Goal: Communication & Community: Answer question/provide support

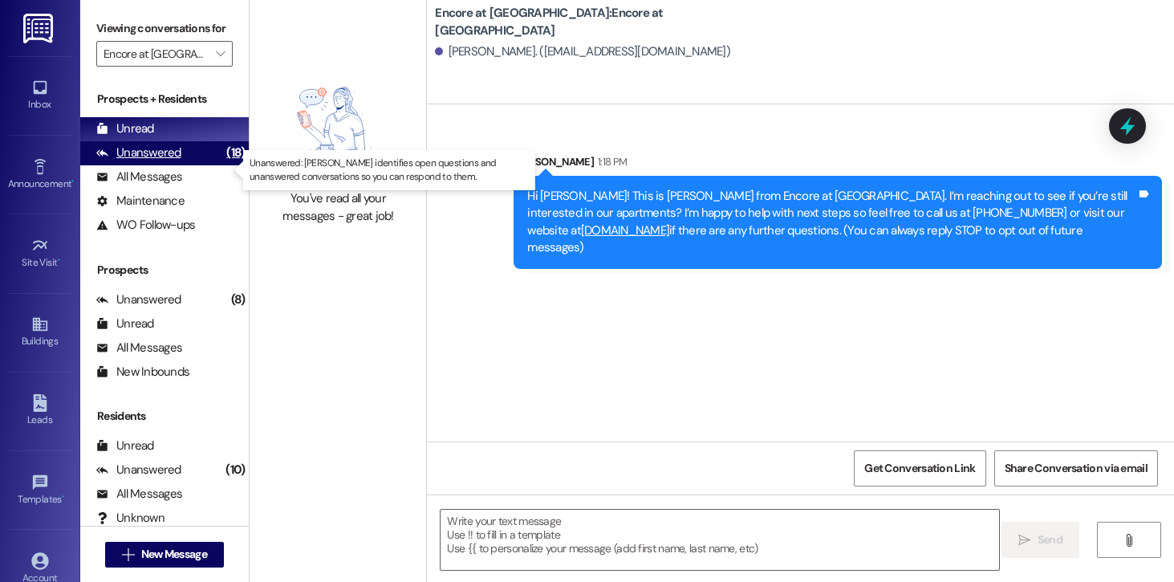
click at [170, 161] on div "Unanswered" at bounding box center [138, 152] width 85 height 17
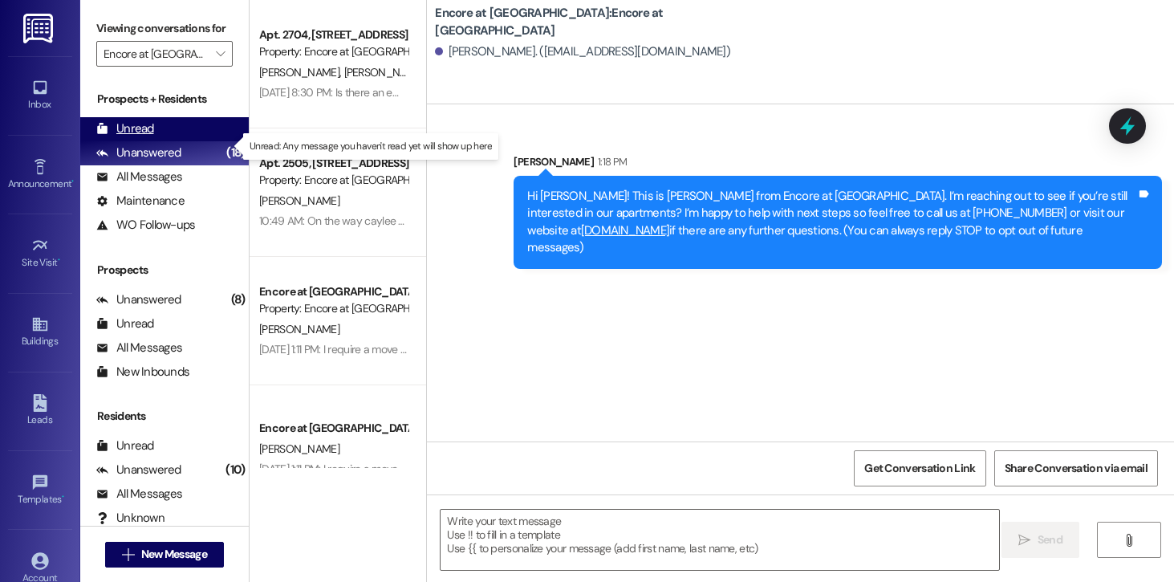
click at [155, 141] on div "Unread (0)" at bounding box center [164, 129] width 169 height 24
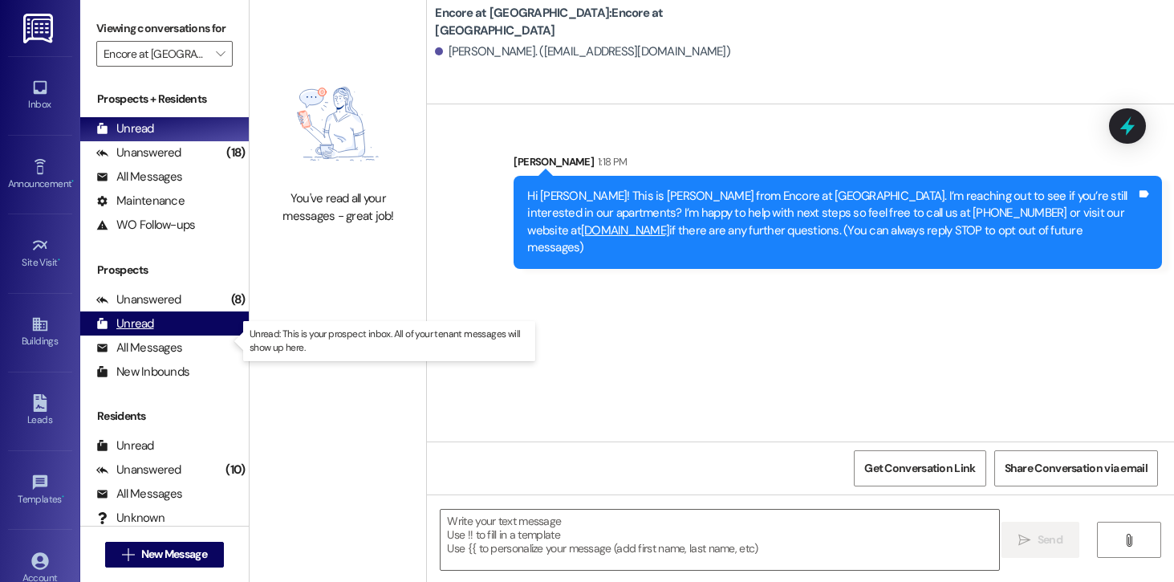
click at [144, 332] on div "Unread" at bounding box center [125, 323] width 58 height 17
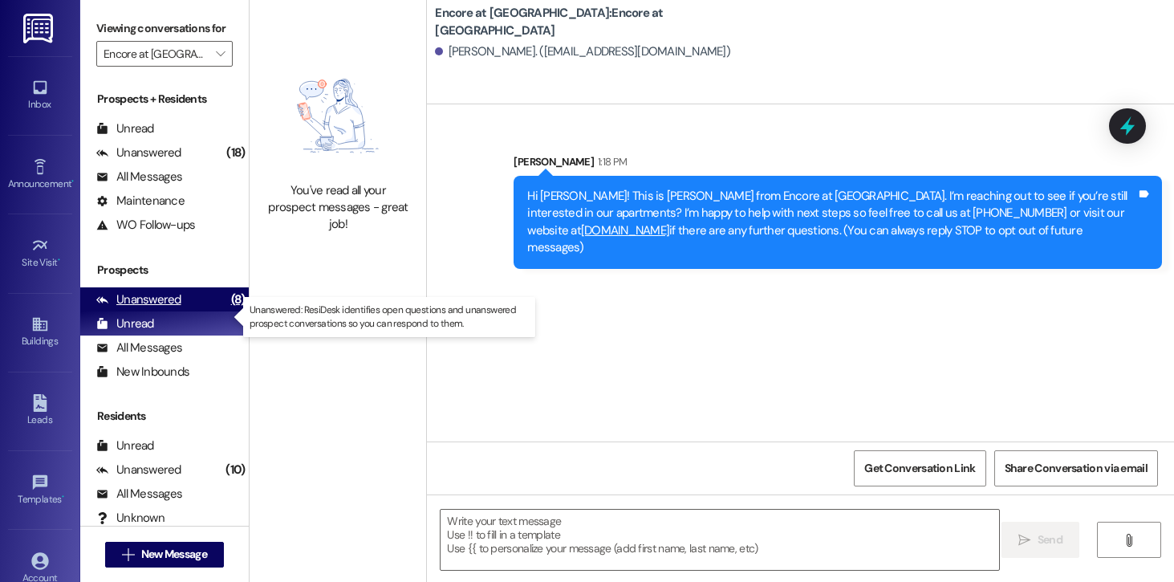
click at [154, 308] on div "Unanswered" at bounding box center [138, 299] width 85 height 17
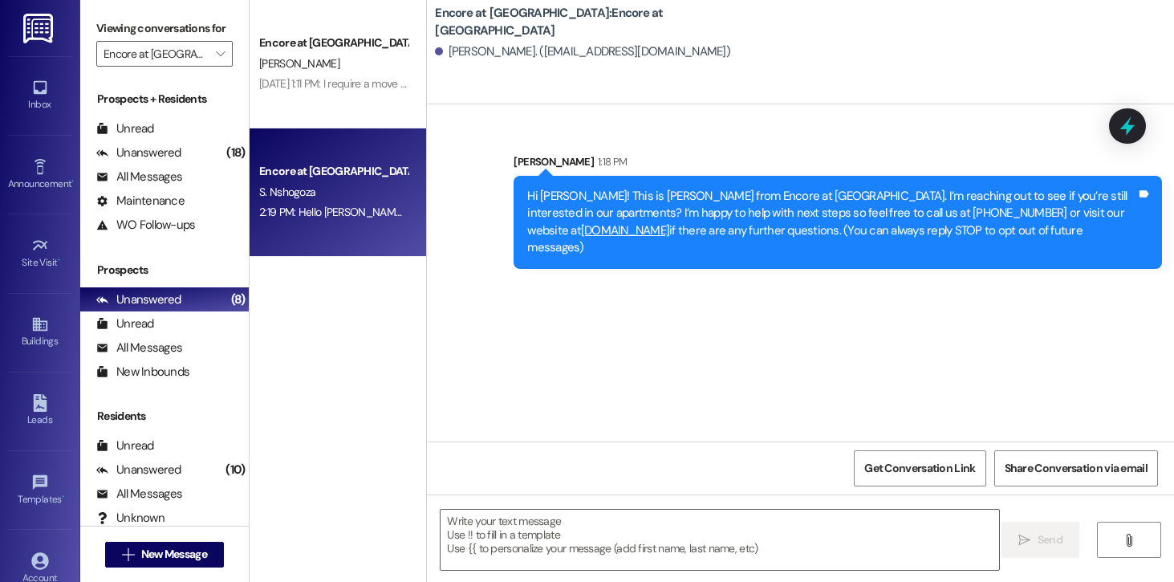
click at [342, 210] on div "2:19 PM: Hello [PERSON_NAME] unfortunately I'm not because I'm looking for a fu…" at bounding box center [514, 212] width 511 height 14
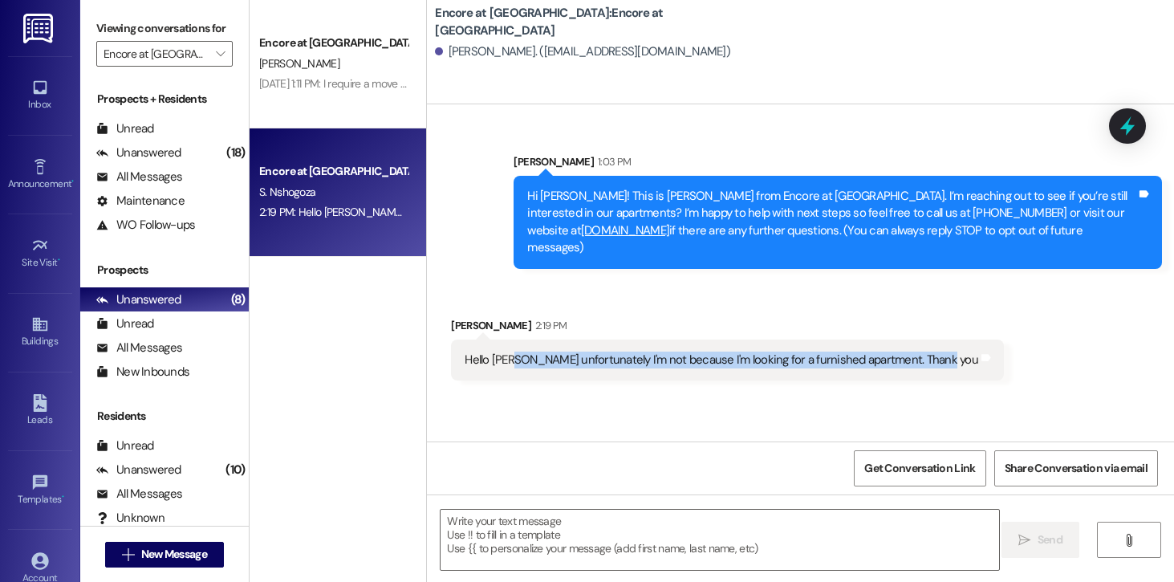
drag, startPoint x: 926, startPoint y: 344, endPoint x: 504, endPoint y: 347, distance: 422.2
click at [504, 352] on div "Hello [PERSON_NAME] unfortunately I'm not because I'm looking for a furnished a…" at bounding box center [721, 360] width 517 height 17
click at [504, 352] on div "Hello [PERSON_NAME] unfortunately I'm not because I'm looking for a furnished a…" at bounding box center [722, 360] width 514 height 17
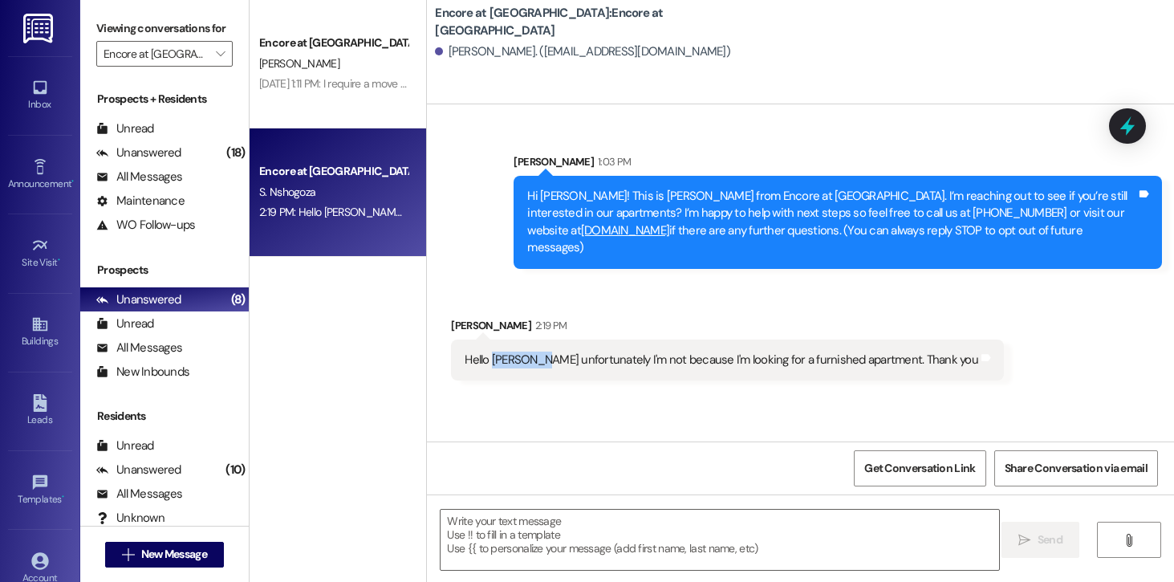
click at [504, 352] on div "Hello [PERSON_NAME] unfortunately I'm not because I'm looking for a furnished a…" at bounding box center [722, 360] width 514 height 17
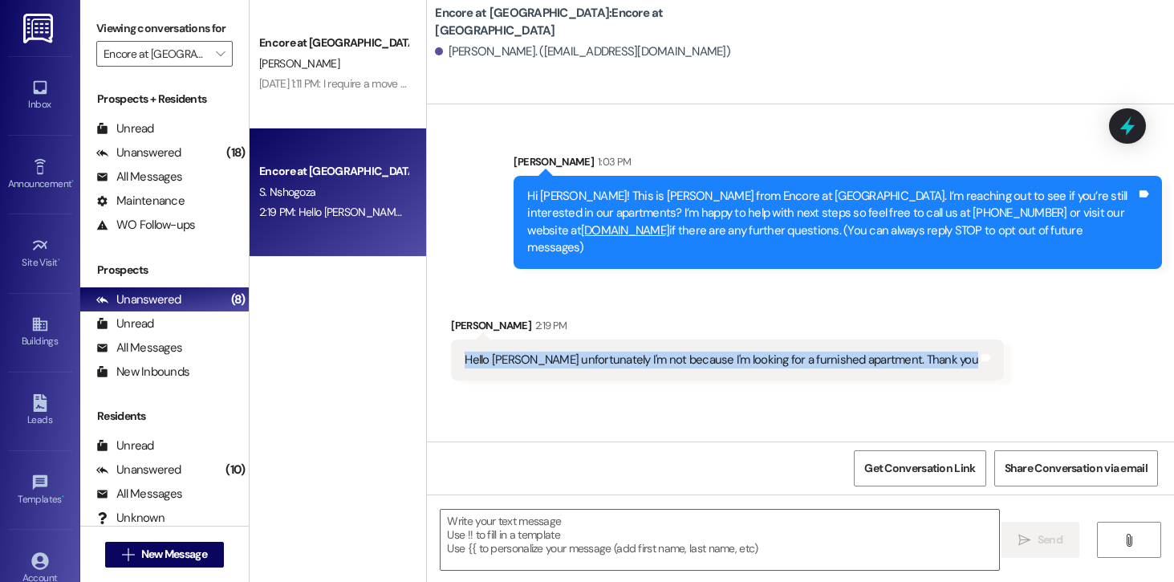
click at [504, 352] on div "Hello [PERSON_NAME] unfortunately I'm not because I'm looking for a furnished a…" at bounding box center [722, 360] width 514 height 17
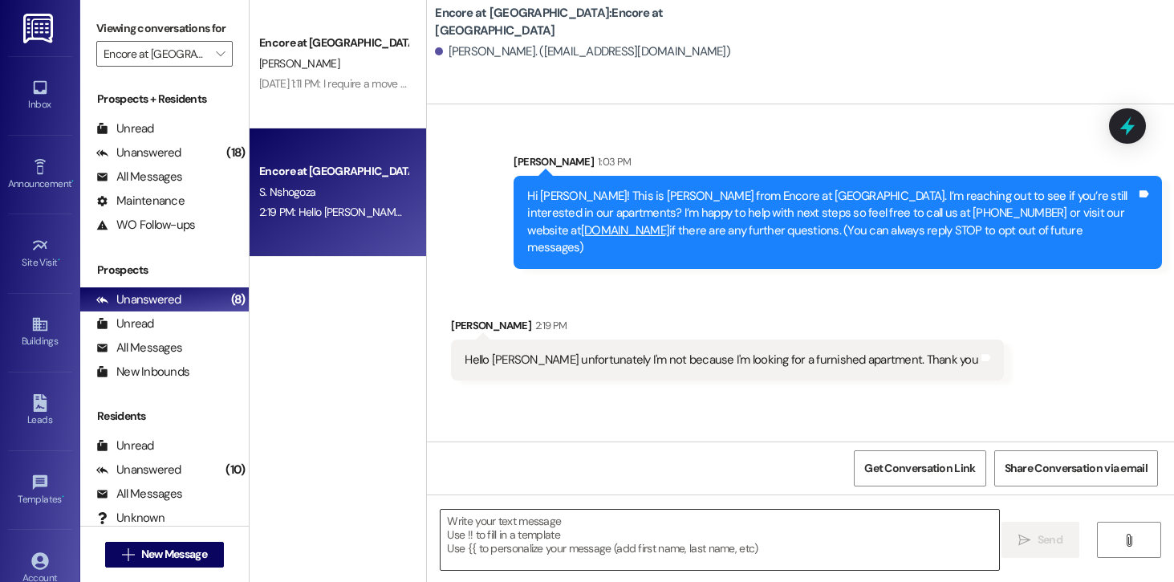
click at [548, 551] on textarea at bounding box center [720, 540] width 559 height 60
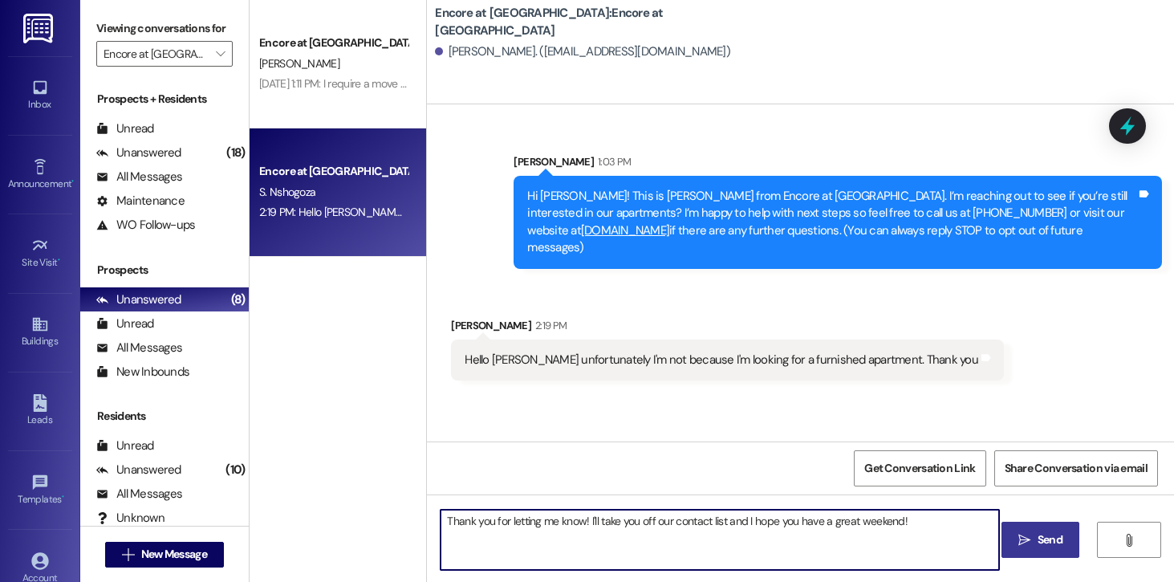
type textarea "Thank you for letting me know! I'll take you off our contact list and I hope yo…"
click at [1042, 544] on span "Send" at bounding box center [1050, 539] width 25 height 17
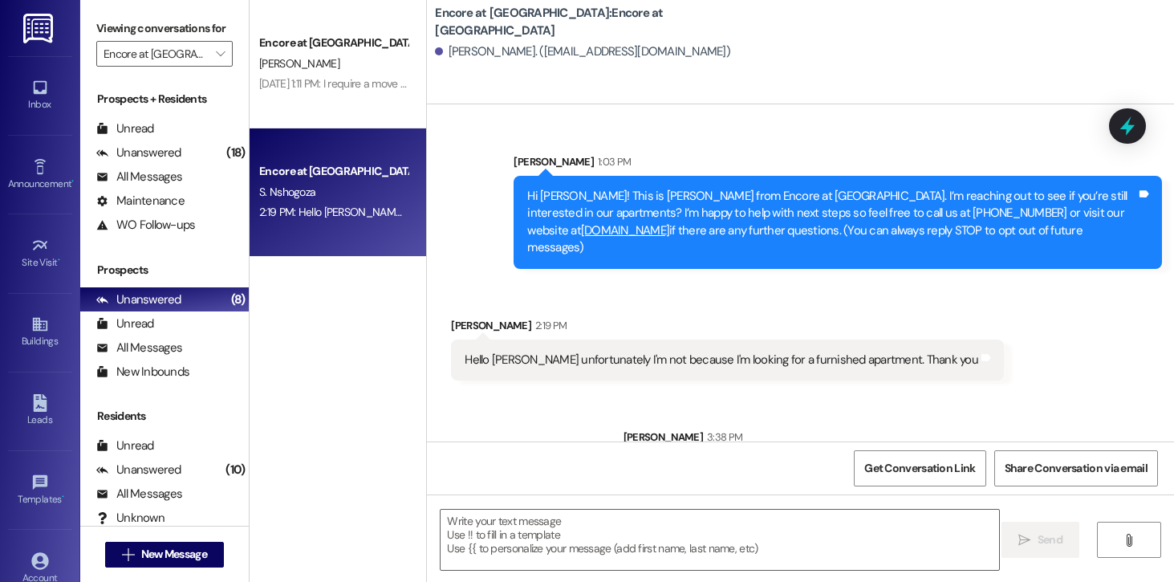
scroll to position [63, 0]
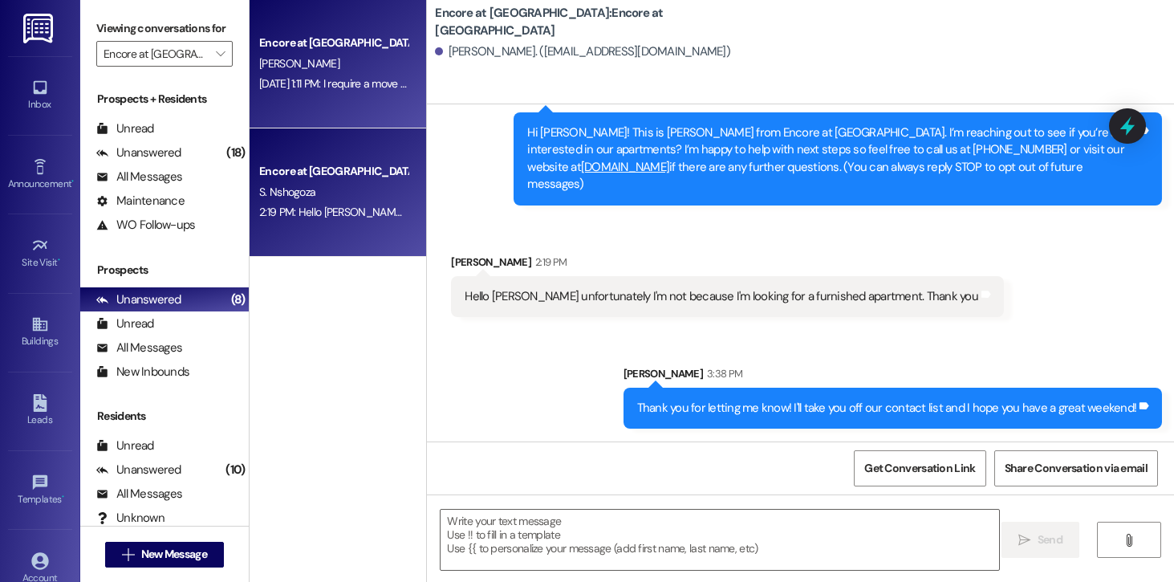
click at [337, 87] on div "[DATE] 1:11 PM: I require a move out inspection. Before I turn in keys [DATE] […" at bounding box center [426, 83] width 334 height 14
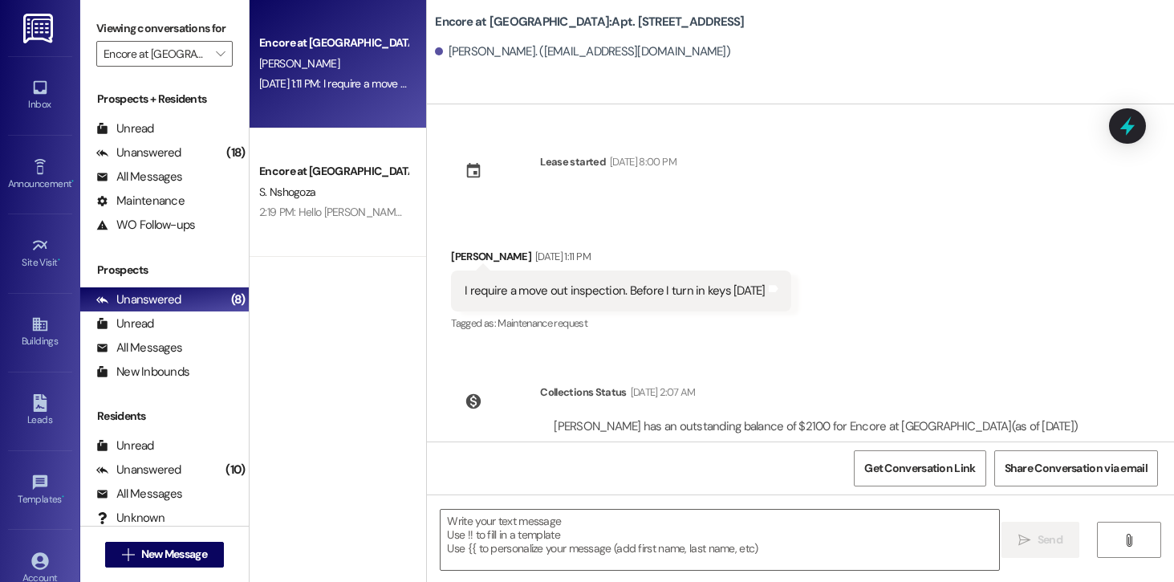
scroll to position [54, 0]
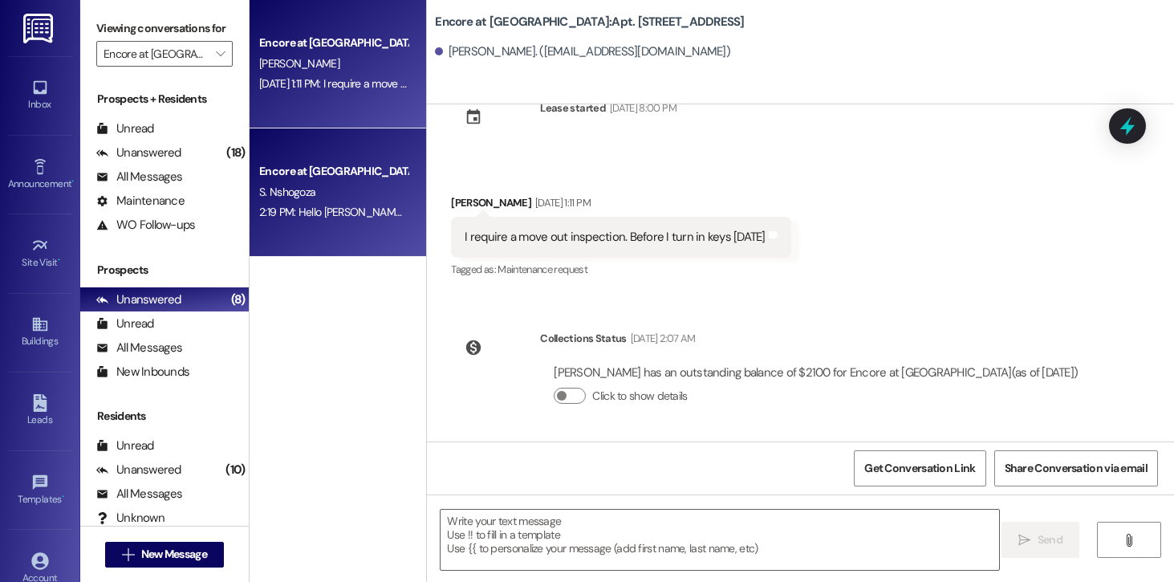
click at [349, 177] on div "Encore at [GEOGRAPHIC_DATA]" at bounding box center [333, 171] width 149 height 17
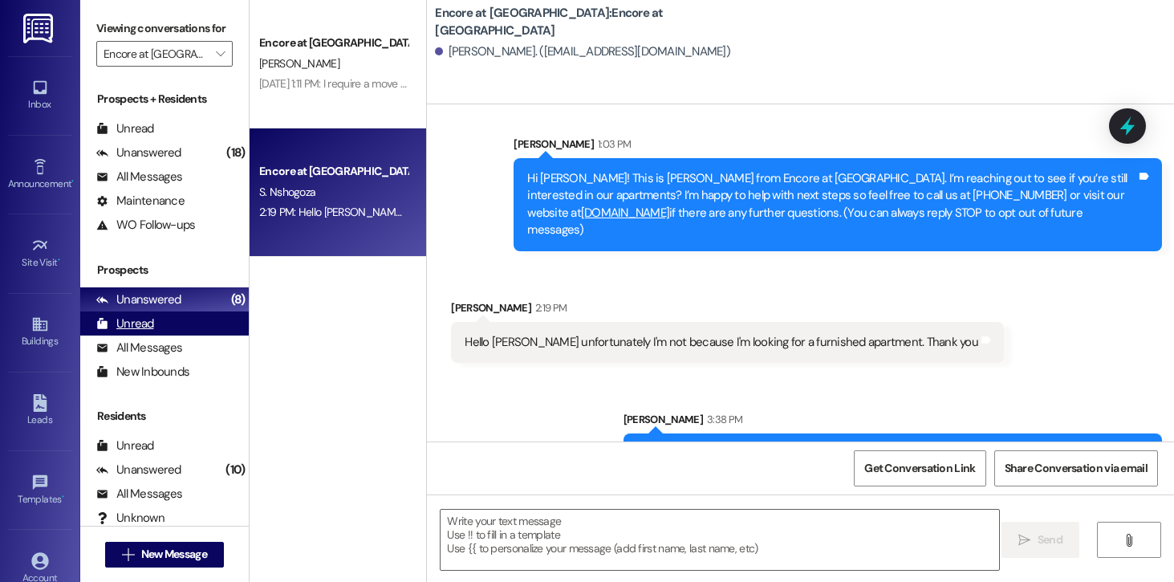
scroll to position [0, 0]
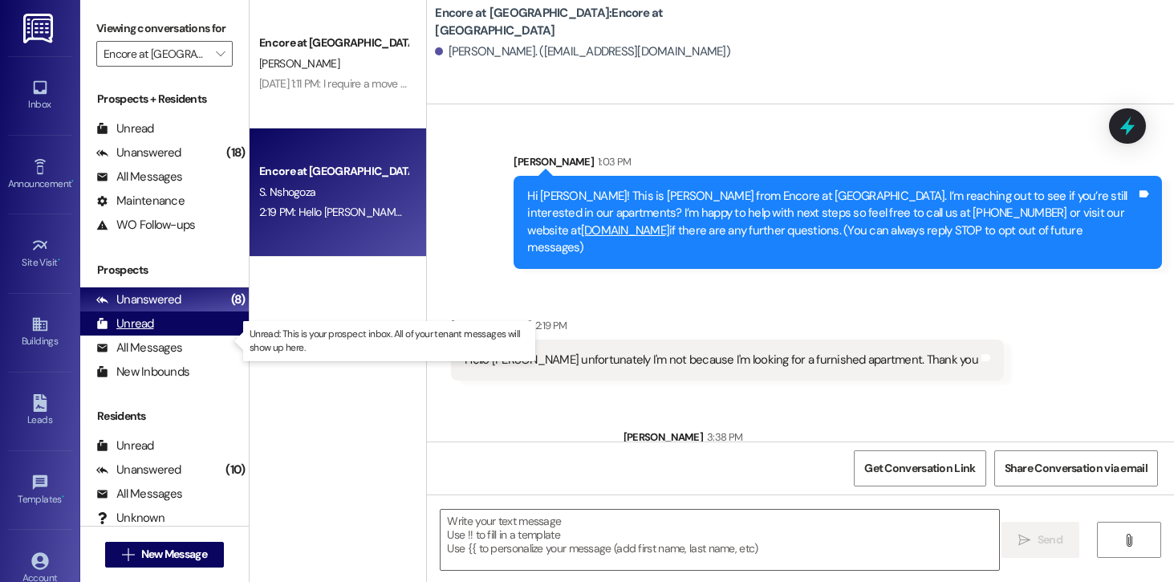
click at [158, 335] on div "Unread (0)" at bounding box center [164, 323] width 169 height 24
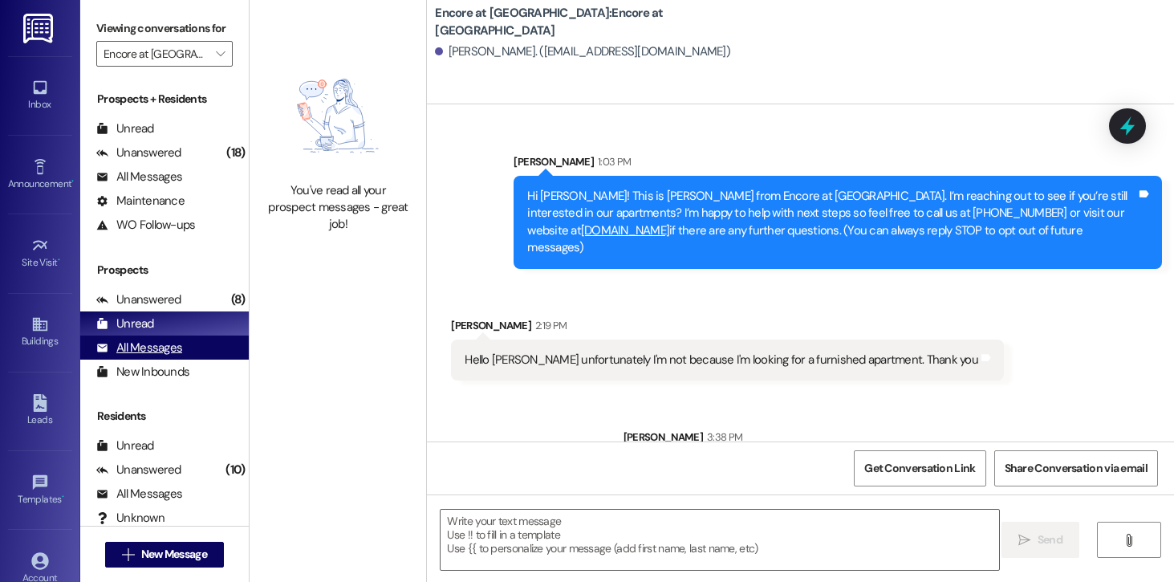
click at [153, 356] on div "All Messages" at bounding box center [139, 348] width 86 height 17
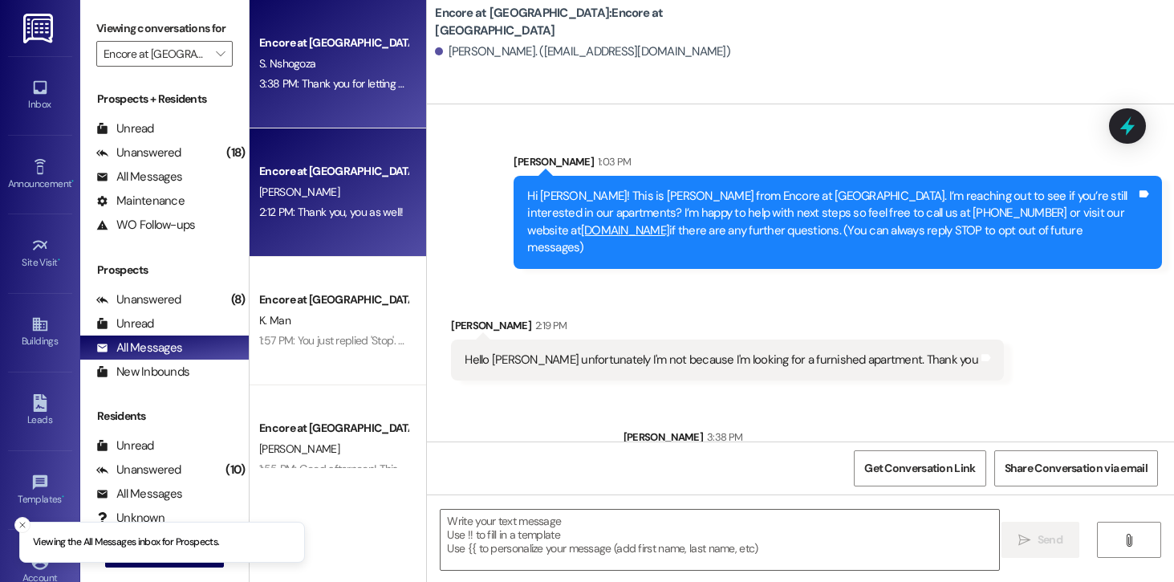
click at [344, 237] on div "Encore at [GEOGRAPHIC_DATA] [PERSON_NAME] 2:12 PM: Thank you, you as well! 2:12…" at bounding box center [338, 192] width 177 height 128
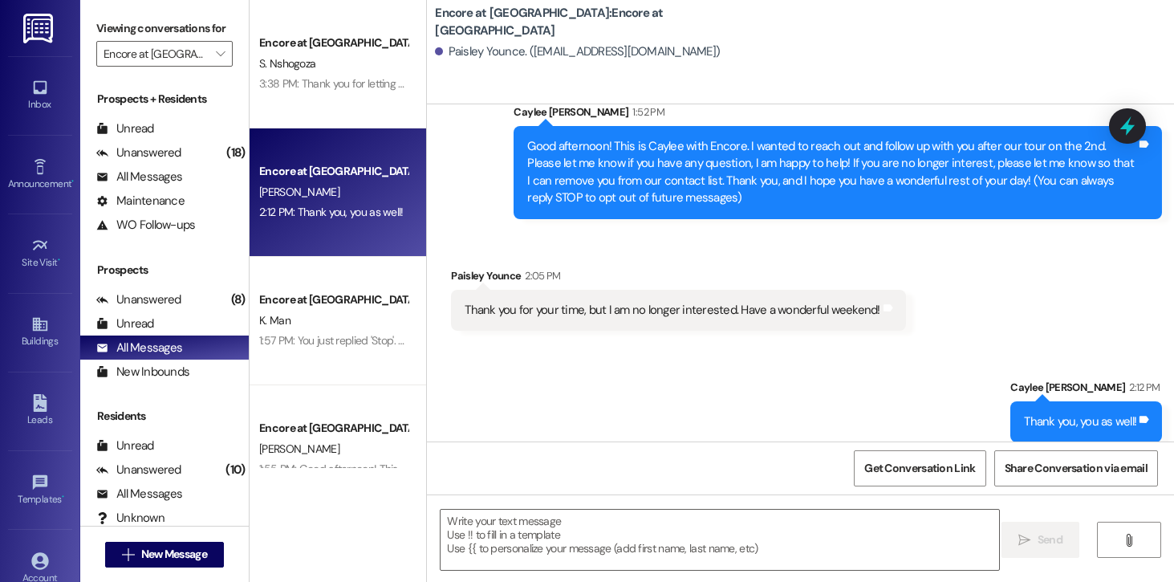
scroll to position [63, 0]
